Goal: Contribute content

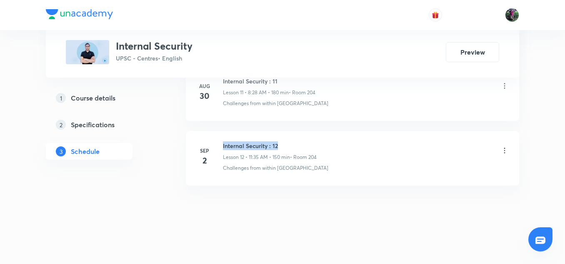
click at [290, 146] on div "Sep 2 Internal Security : 12 Lesson 12 • 11:35 AM • 150 min • Room 204 Challeng…" at bounding box center [352, 156] width 312 height 30
copy h6 "Internal Security : 12"
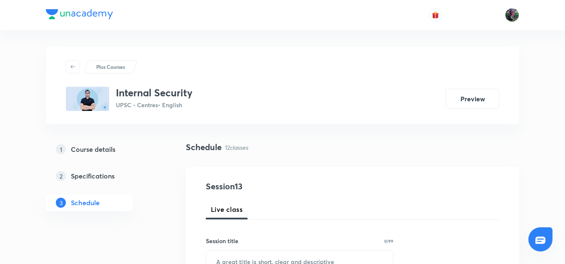
scroll to position [87, 0]
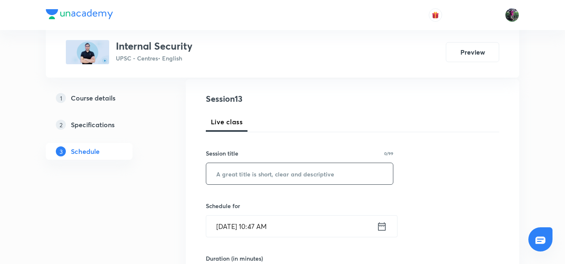
click at [239, 176] on input "text" at bounding box center [299, 173] width 187 height 21
paste input "Internal Security : 12"
type input "Internal Security : 13"
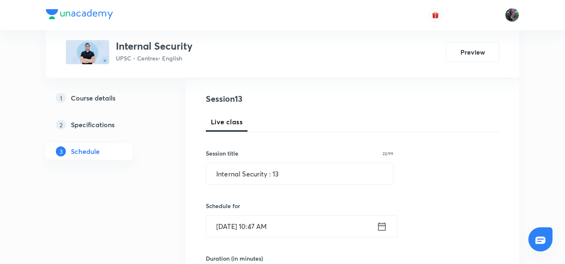
click at [237, 231] on input "[DATE] 10:47 AM" at bounding box center [291, 225] width 170 height 21
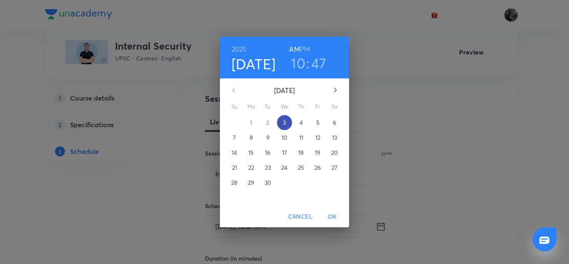
click at [283, 126] on p "3" at bounding box center [284, 122] width 3 height 8
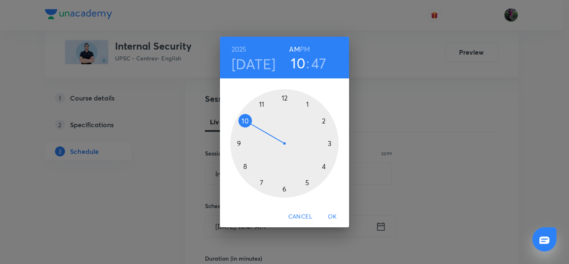
click at [261, 103] on div at bounding box center [284, 143] width 108 height 108
click at [323, 121] on div at bounding box center [284, 143] width 108 height 108
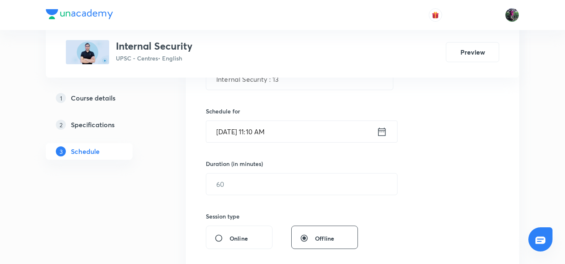
scroll to position [182, 0]
click at [240, 182] on input "text" at bounding box center [301, 183] width 191 height 21
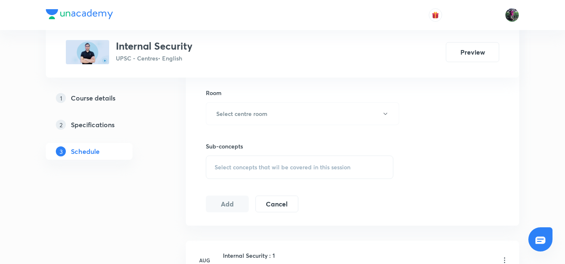
scroll to position [359, 0]
type input "150"
click at [246, 111] on h6 "Select centre room" at bounding box center [241, 113] width 51 height 9
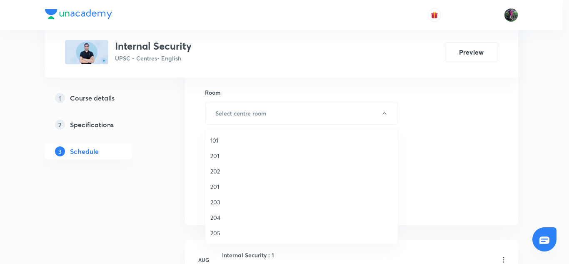
click at [216, 184] on span "201" at bounding box center [301, 186] width 182 height 9
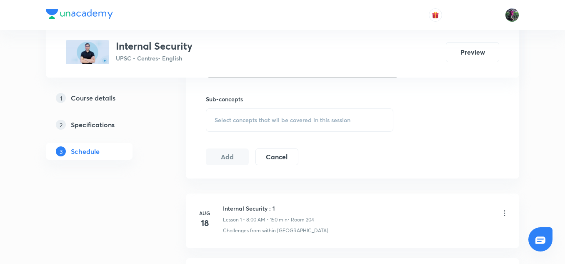
scroll to position [406, 0]
click at [277, 119] on span "Select concepts that wil be covered in this session" at bounding box center [282, 119] width 136 height 7
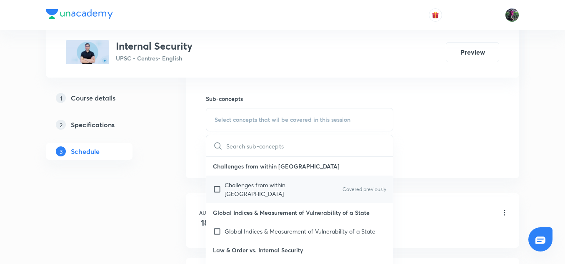
click at [265, 178] on div "Challenges from within India Covered previously" at bounding box center [299, 188] width 187 height 27
checkbox input "true"
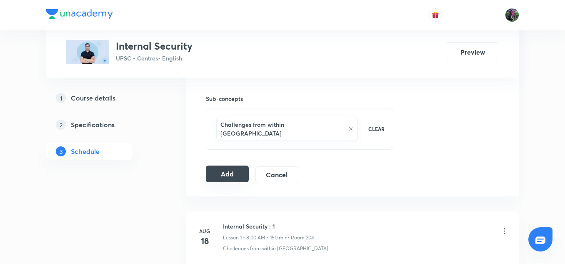
click at [225, 165] on button "Add" at bounding box center [227, 173] width 43 height 17
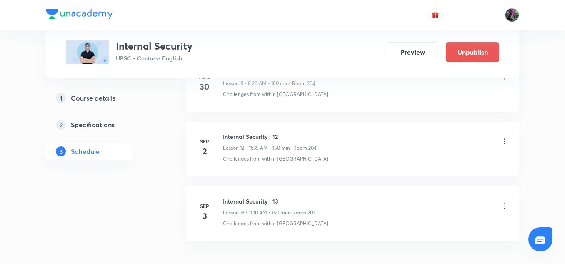
scroll to position [860, 0]
